Goal: Task Accomplishment & Management: Use online tool/utility

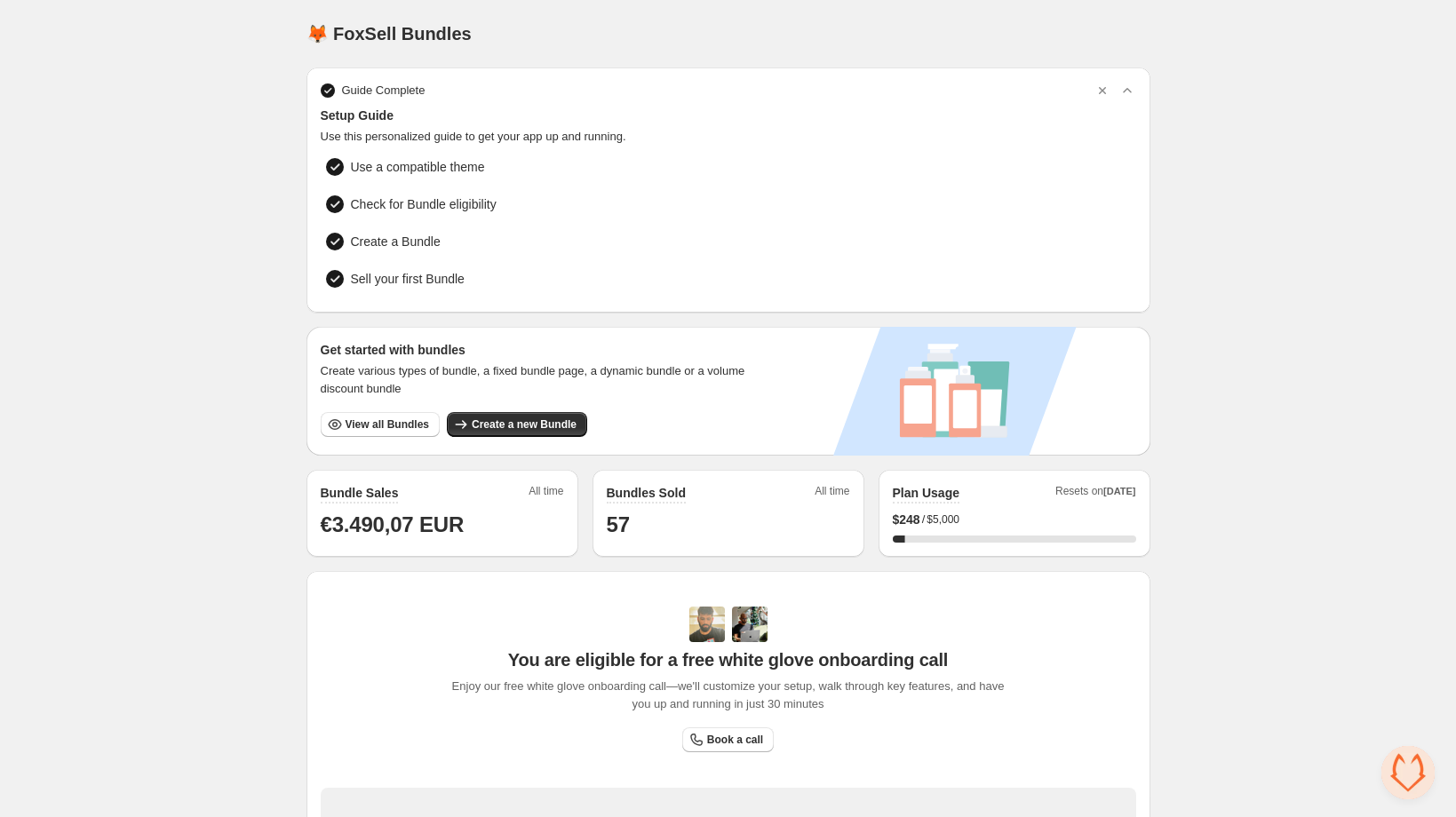
scroll to position [304, 0]
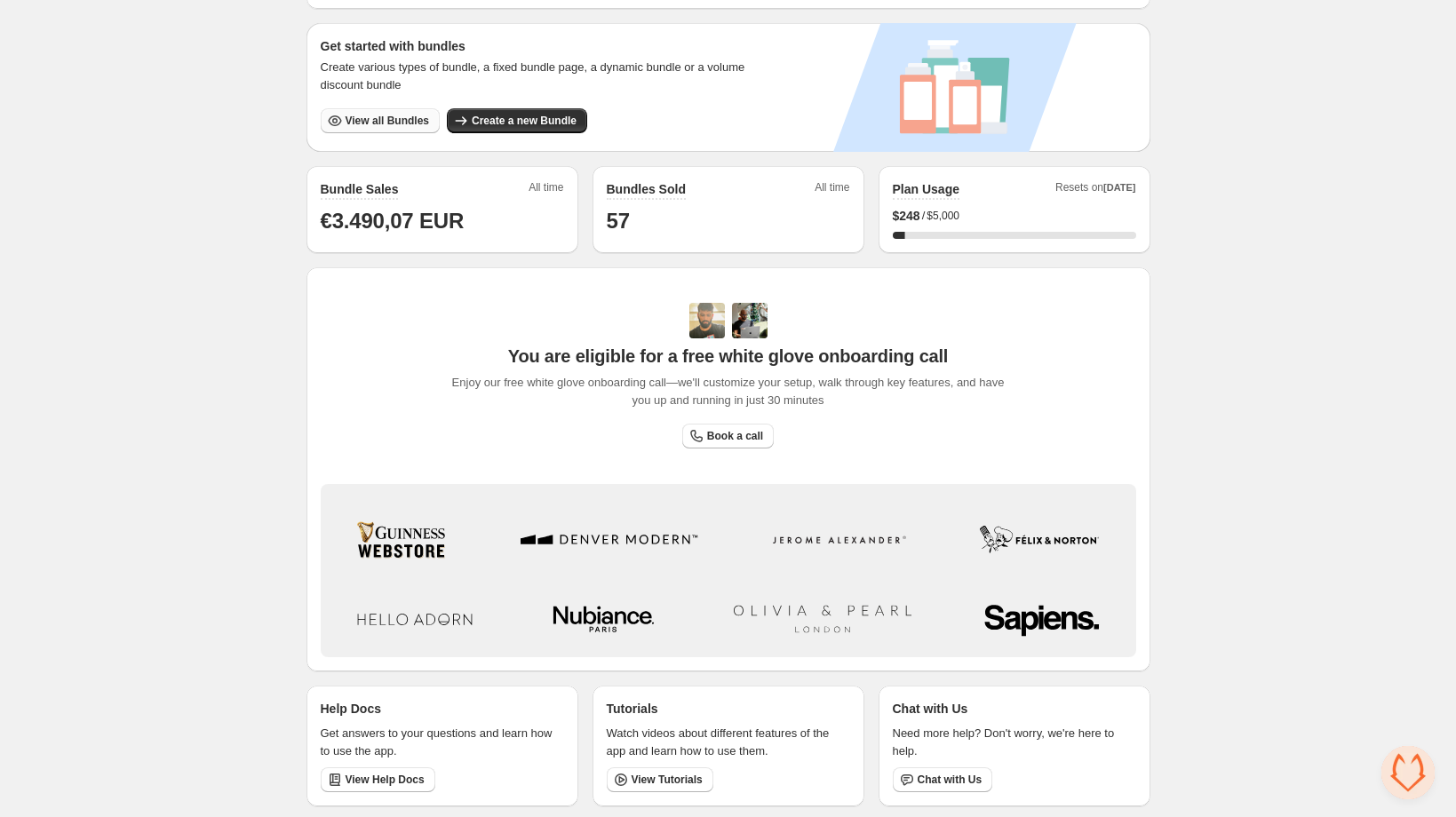
click at [392, 118] on span "View all Bundles" at bounding box center [387, 121] width 83 height 14
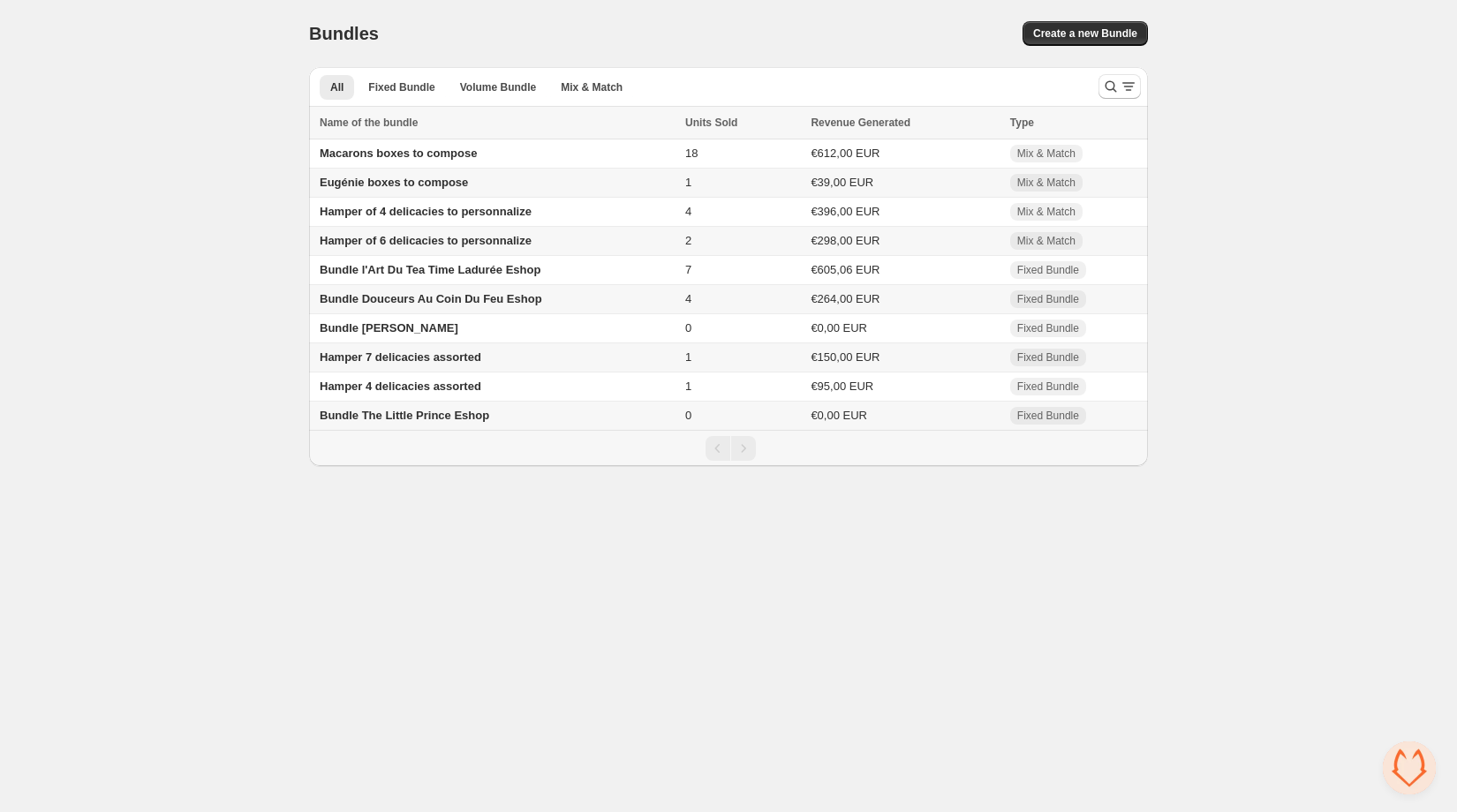
click at [377, 176] on td "Eugénie boxes to compose" at bounding box center [495, 183] width 371 height 29
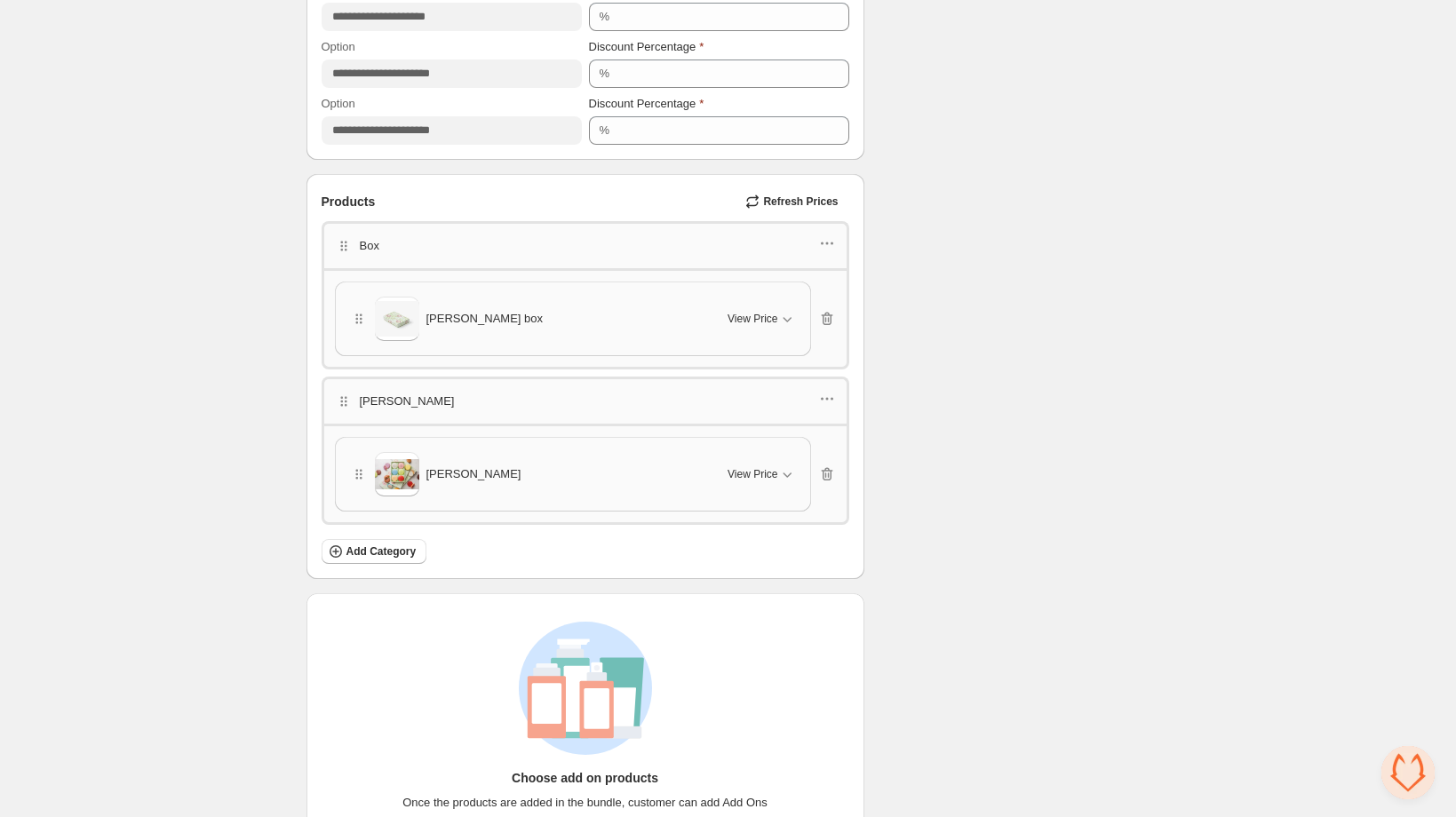
scroll to position [884, 0]
